Goal: Information Seeking & Learning: Learn about a topic

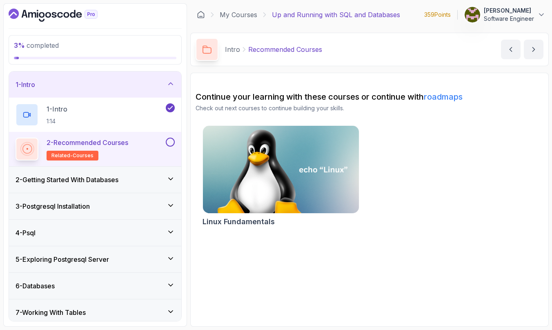
click at [105, 190] on div "2 - Getting Started With Databases" at bounding box center [95, 180] width 172 height 26
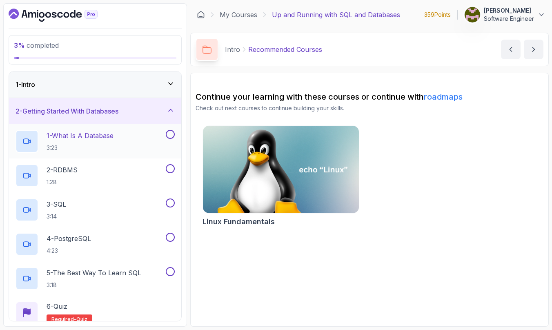
click at [131, 139] on div "1 - What Is A Database 3:23" at bounding box center [90, 141] width 149 height 23
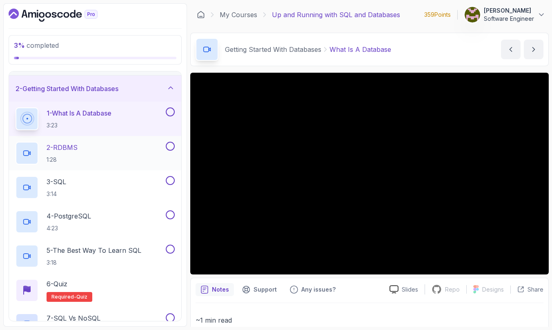
scroll to position [27, 0]
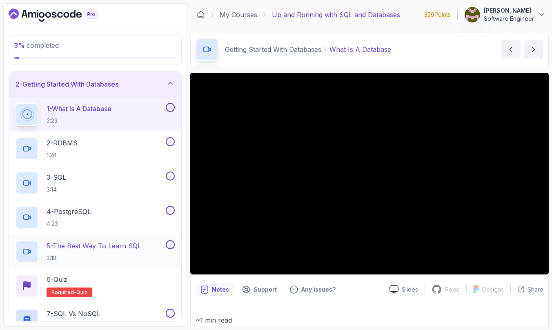
click at [96, 242] on p "5 - The Best Way To Learn SQL" at bounding box center [94, 246] width 95 height 10
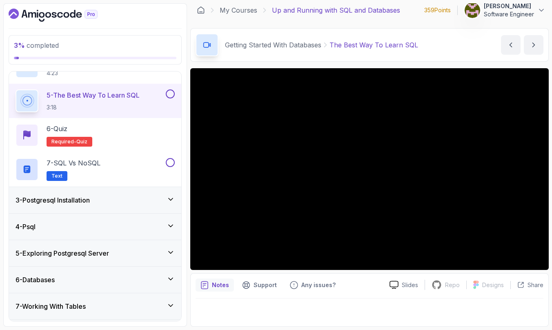
scroll to position [178, 0]
click at [247, 13] on link "My Courses" at bounding box center [239, 10] width 38 height 10
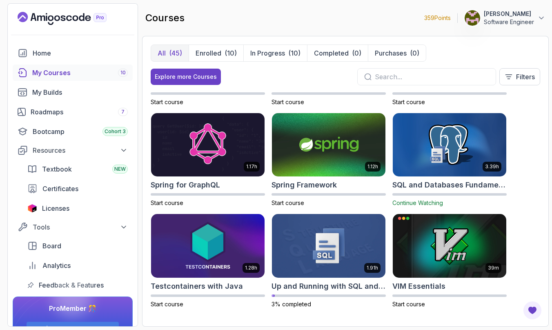
scroll to position [1293, 0]
click at [480, 132] on img at bounding box center [449, 144] width 119 height 67
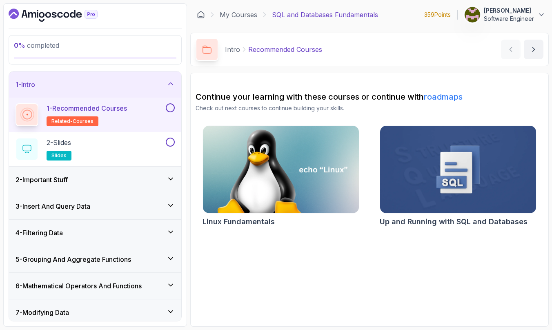
click at [114, 175] on div "2 - Important Stuff" at bounding box center [95, 180] width 159 height 10
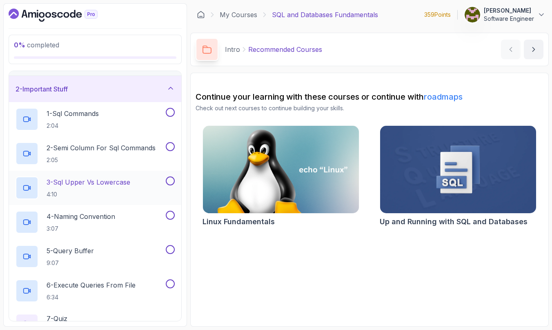
scroll to position [29, 0]
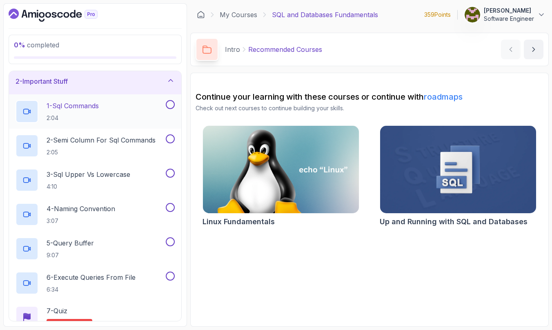
click at [95, 103] on p "1 - Sql Commands" at bounding box center [73, 106] width 52 height 10
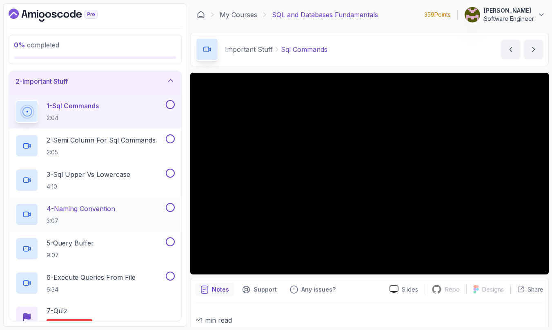
click at [150, 207] on div "4 - Naming Convention 3:07" at bounding box center [90, 214] width 149 height 23
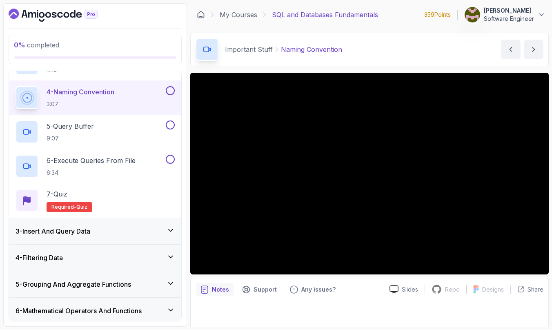
click at [99, 226] on div "3 - Insert And Query Data" at bounding box center [95, 231] width 172 height 26
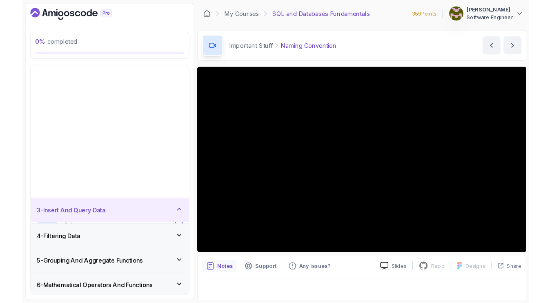
scroll to position [42, 0]
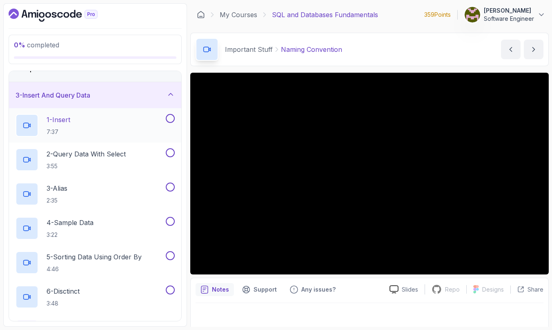
click at [107, 121] on div "1 - Insert 7:37" at bounding box center [90, 125] width 149 height 23
